Goal: Check status: Check status

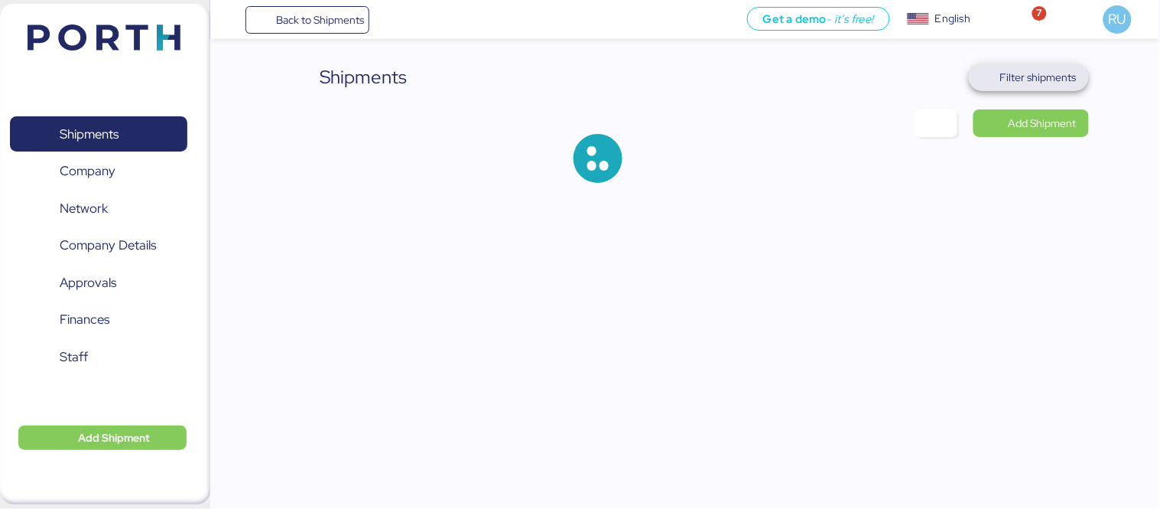
click at [1008, 80] on span "Filter shipments" at bounding box center [1038, 77] width 76 height 18
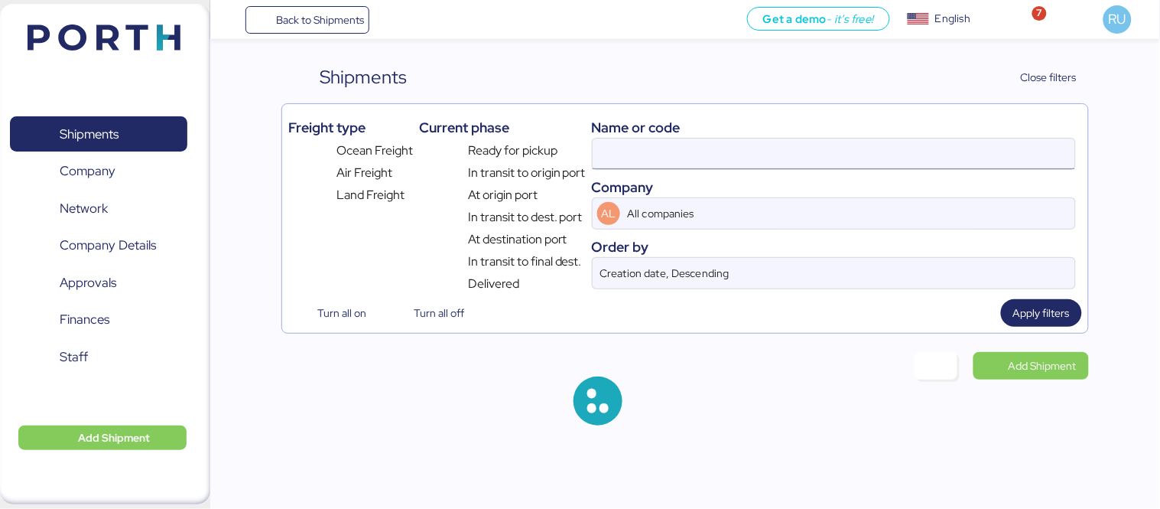
click at [829, 147] on input at bounding box center [834, 153] width 483 height 31
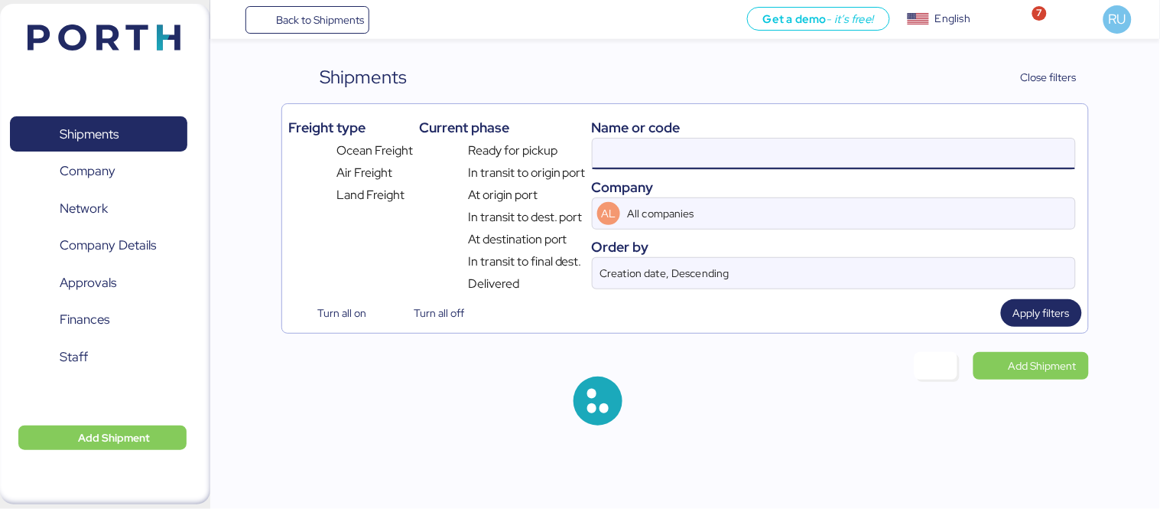
paste input "O0051000"
type input "O0051000"
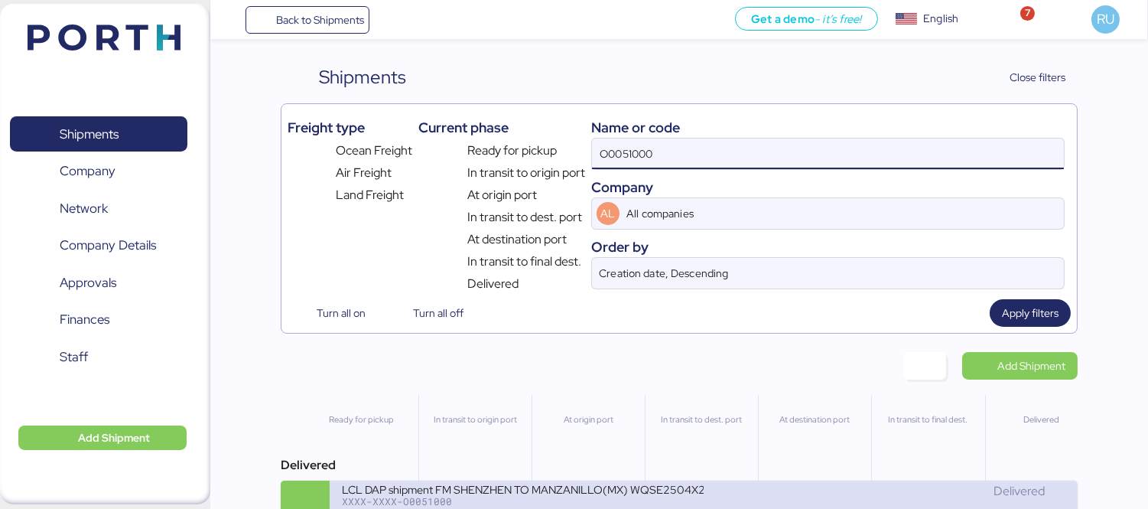
click at [645, 493] on div "LCL DAP shipment FM SHENZHEN TO MANZANILLO(MX) WQSE2504X26" at bounding box center [523, 488] width 362 height 13
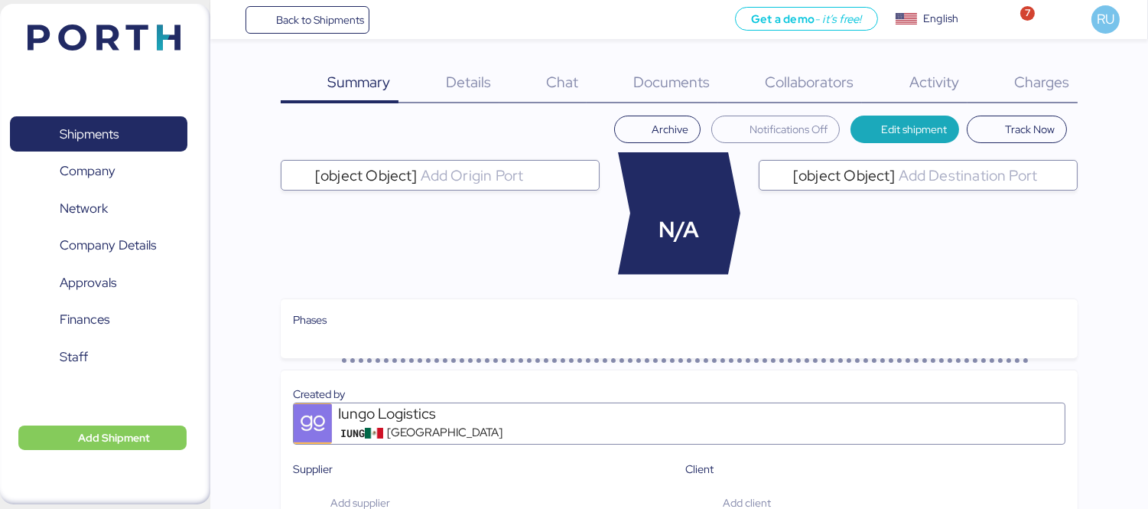
click at [1048, 67] on div "Charges 0" at bounding box center [1022, 83] width 110 height 40
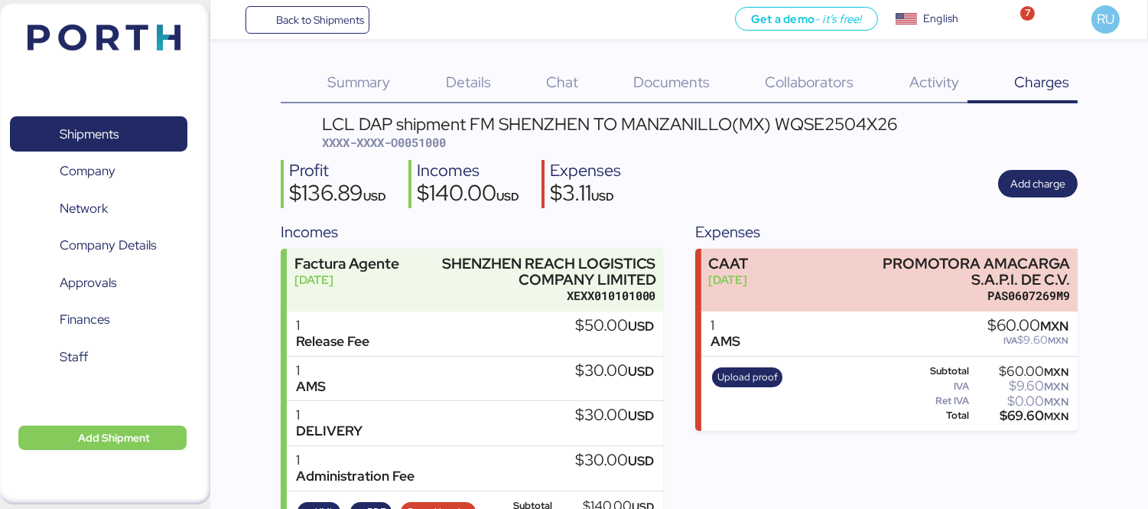
scroll to position [1, 0]
click at [128, 41] on img at bounding box center [104, 37] width 153 height 26
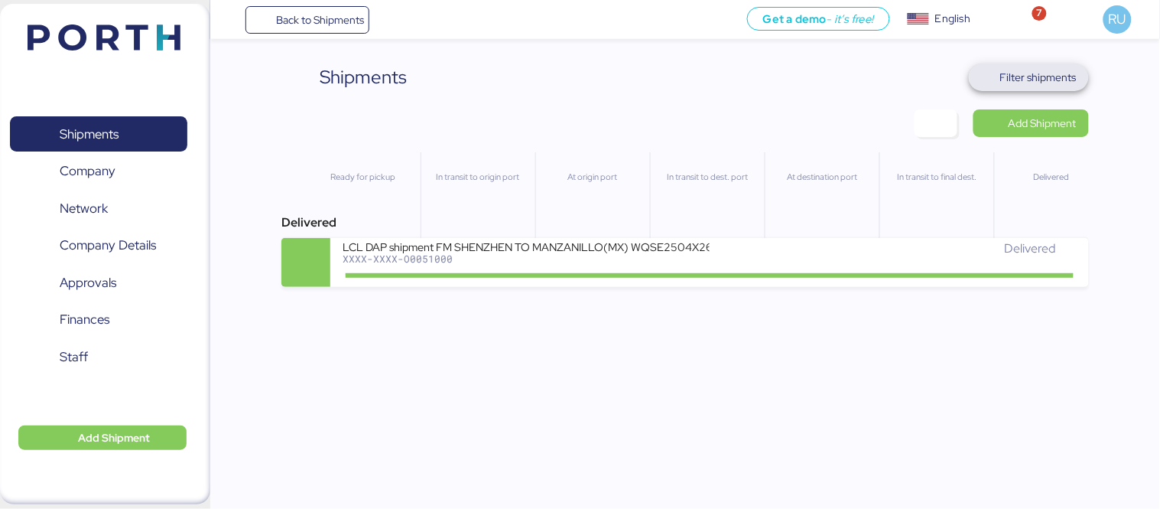
click at [1046, 72] on span "Filter shipments" at bounding box center [1038, 77] width 76 height 18
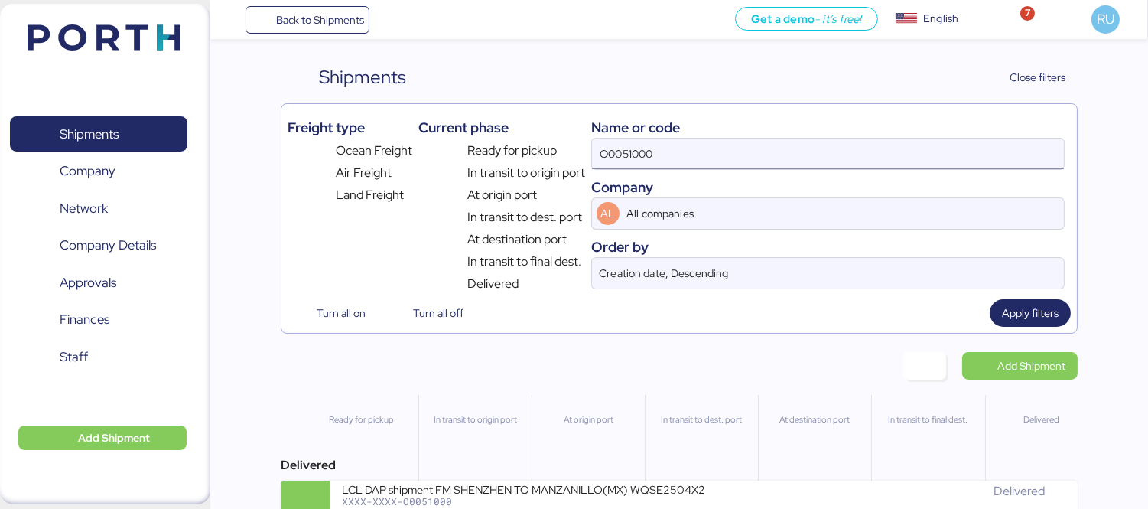
click at [698, 154] on input "O0051000" at bounding box center [828, 153] width 472 height 31
paste input "O0051589"
type input "O0051589"
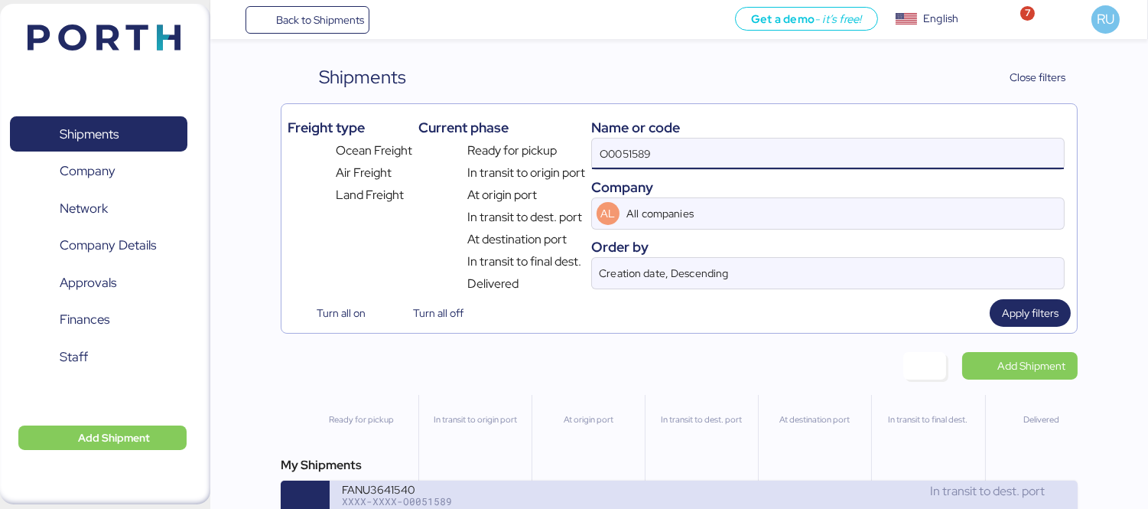
click at [580, 493] on div "FANU3641540" at bounding box center [523, 488] width 362 height 13
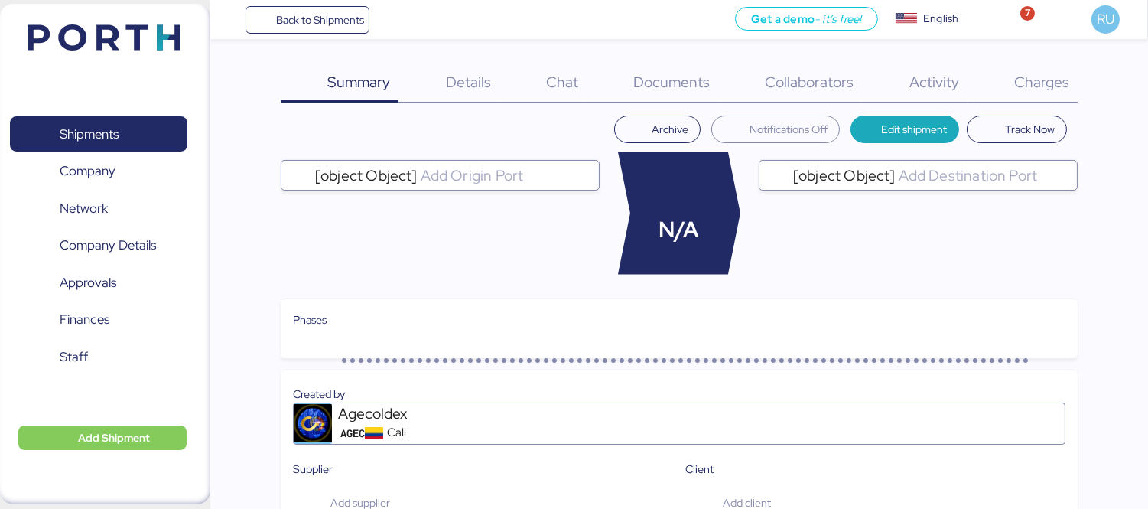
click at [1020, 66] on div "Charges 0" at bounding box center [1022, 83] width 110 height 40
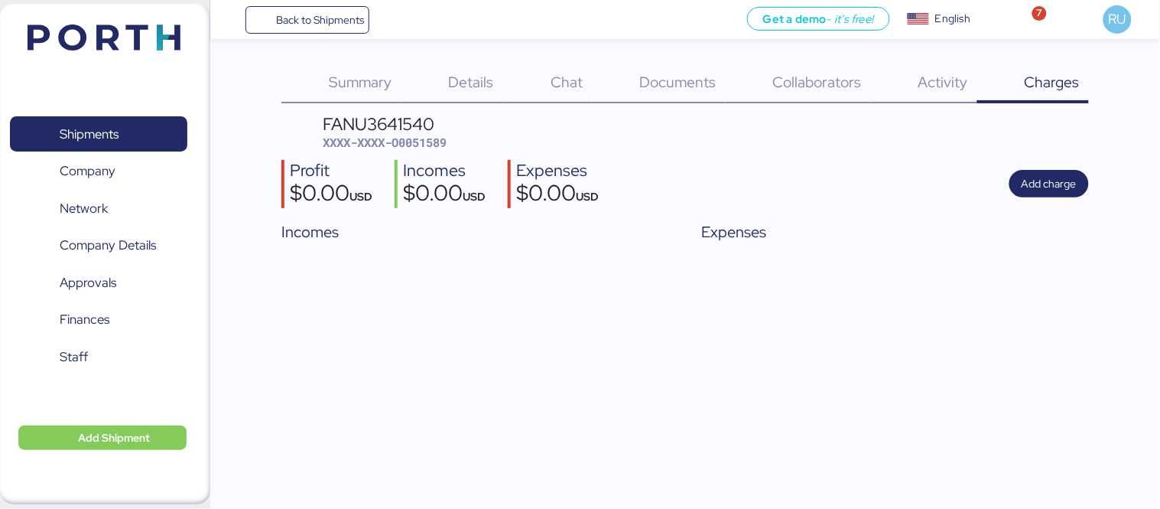
click at [734, 307] on div "Back to Shipments Get a demo - it’s free! Get a demo English Inglés English 7 R…" at bounding box center [580, 254] width 1160 height 509
